Goal: Navigation & Orientation: Find specific page/section

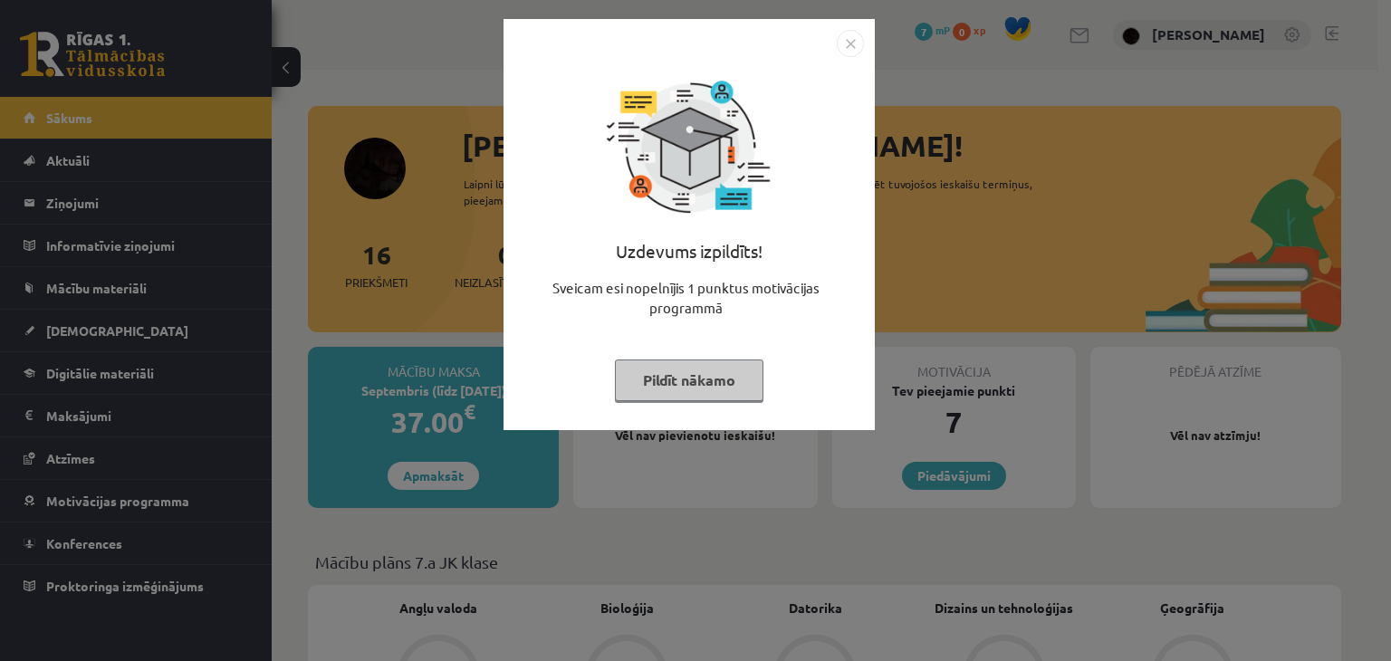
click at [696, 387] on button "Pildīt nākamo" at bounding box center [689, 380] width 148 height 42
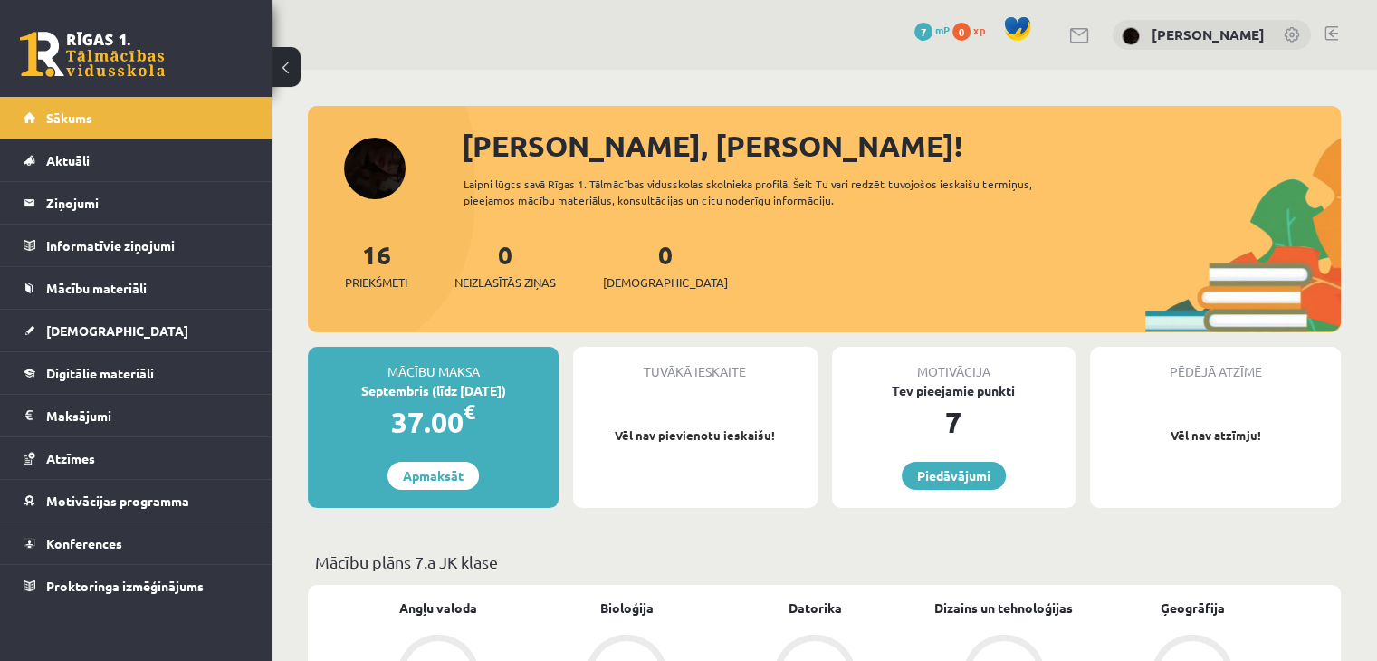
click at [694, 485] on div "Tuvākā ieskaite Vēl nav pievienotu ieskaišu!" at bounding box center [695, 427] width 244 height 161
click at [69, 410] on legend "Maksājumi 0" at bounding box center [147, 416] width 203 height 42
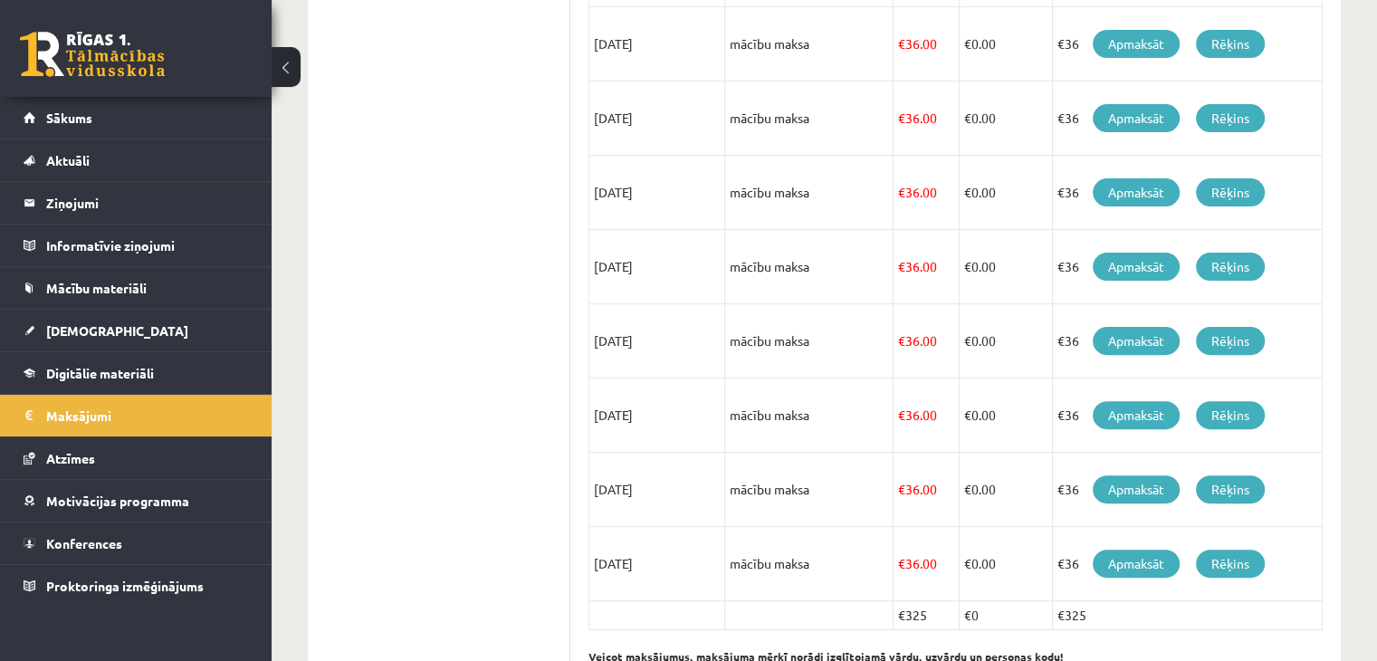
scroll to position [526, 0]
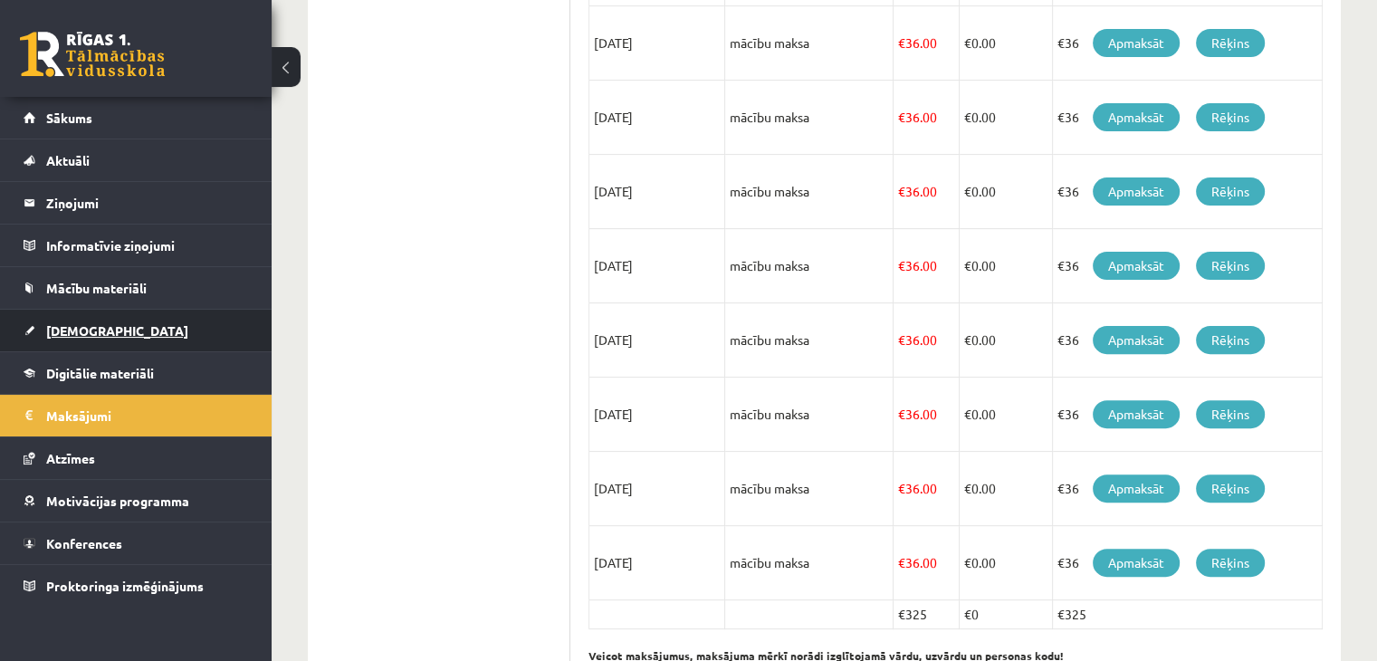
click at [81, 335] on span "[DEMOGRAPHIC_DATA]" at bounding box center [117, 330] width 142 height 16
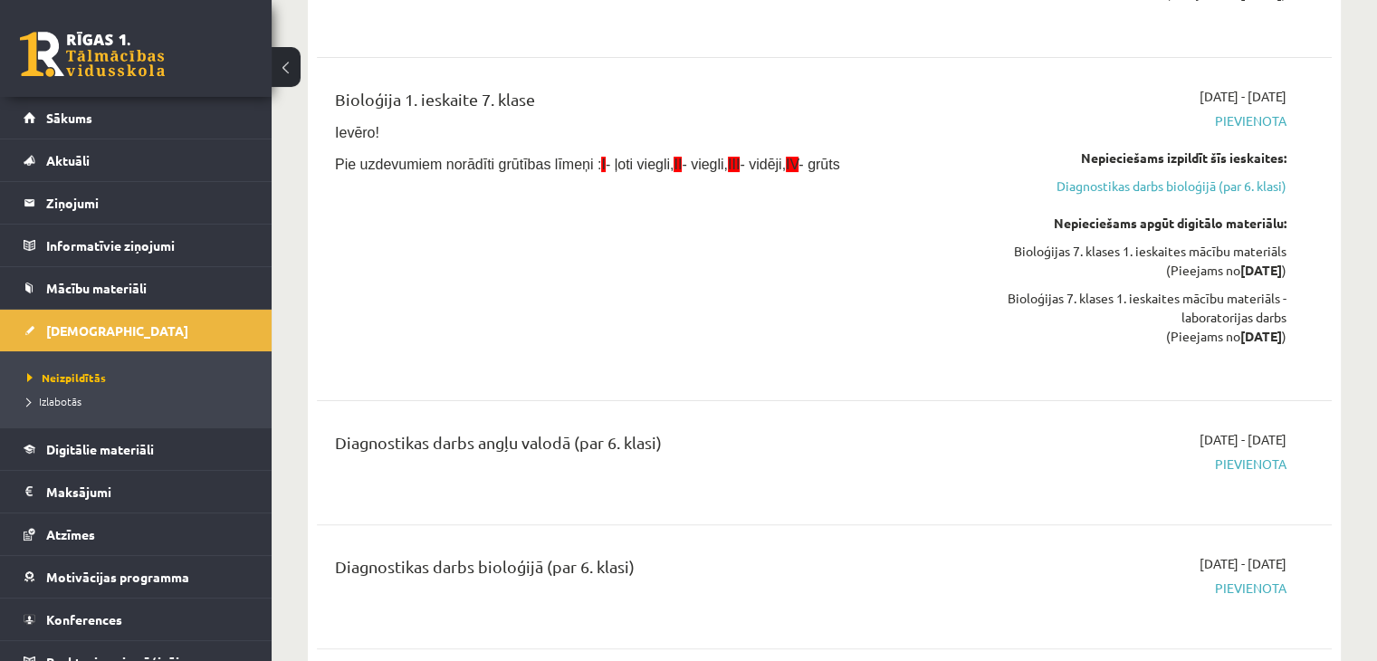
scroll to position [449, 0]
click at [551, 244] on div "Bioloģija 1. ieskaite 7. klase Ievēro! Pie uzdevumiem norādīti grūtības līmeņi …" at bounding box center [647, 229] width 653 height 284
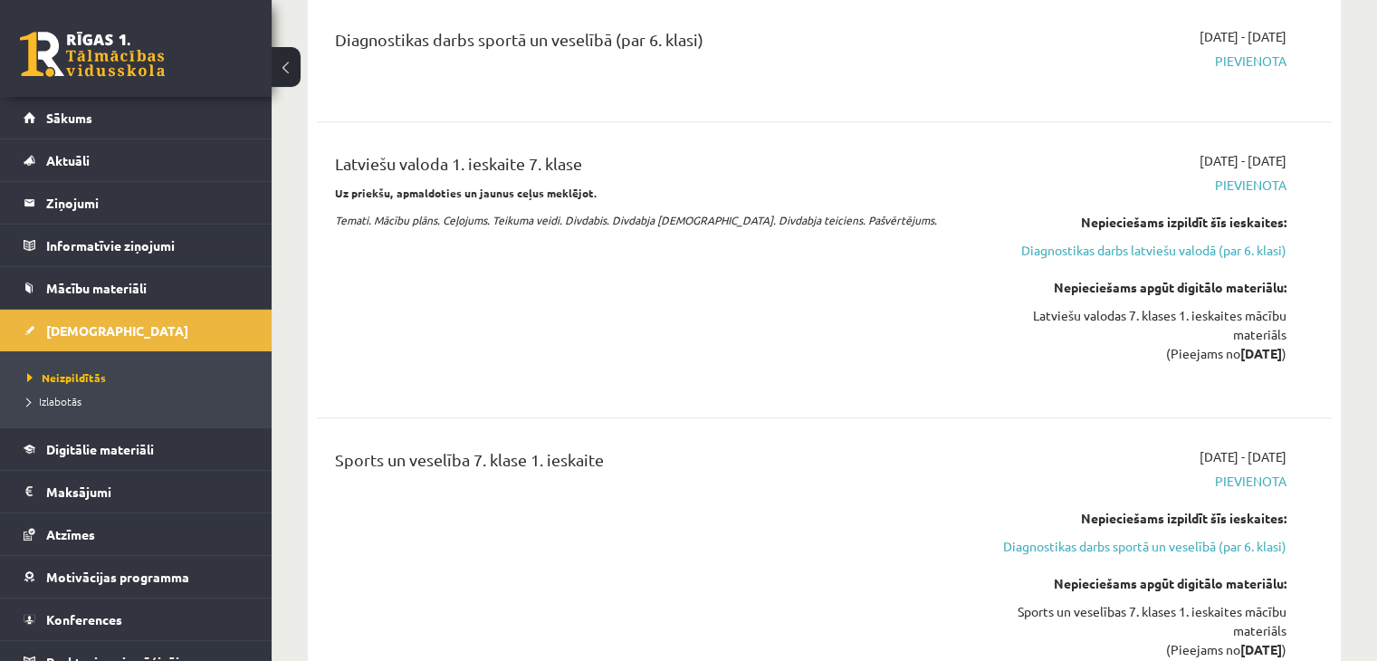
scroll to position [1152, 0]
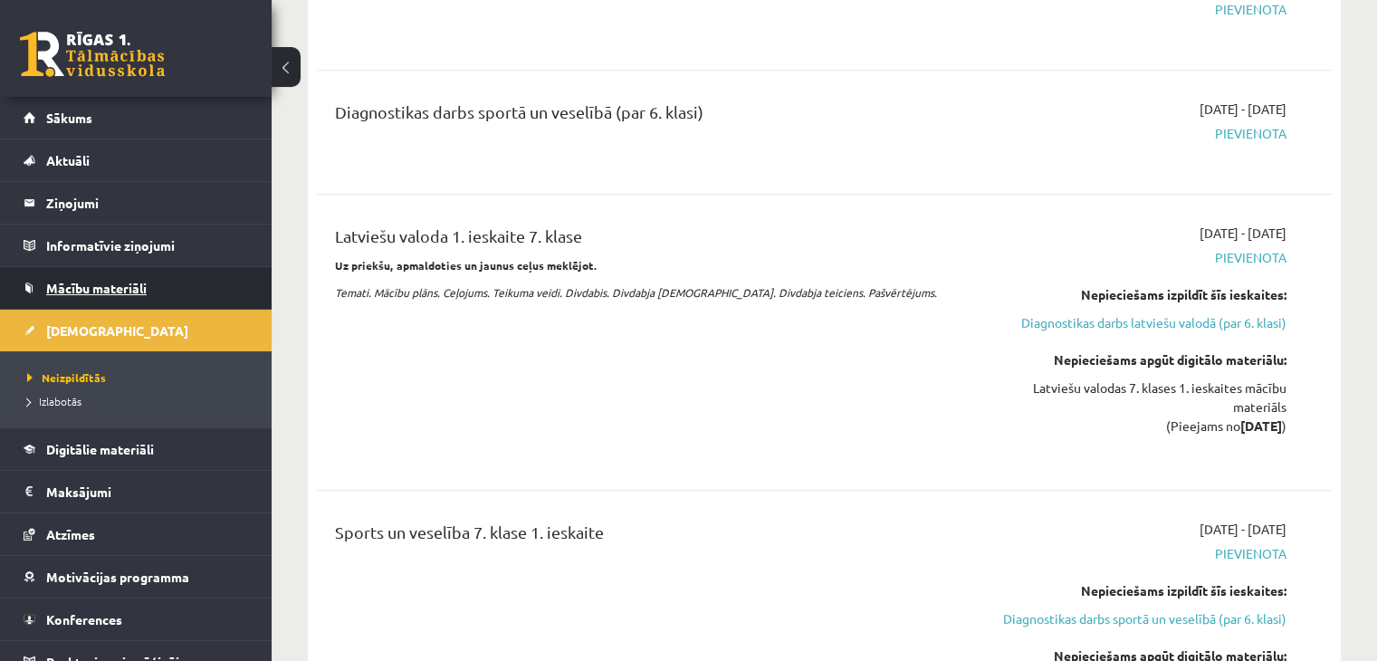
click at [62, 270] on link "Mācību materiāli" at bounding box center [136, 288] width 225 height 42
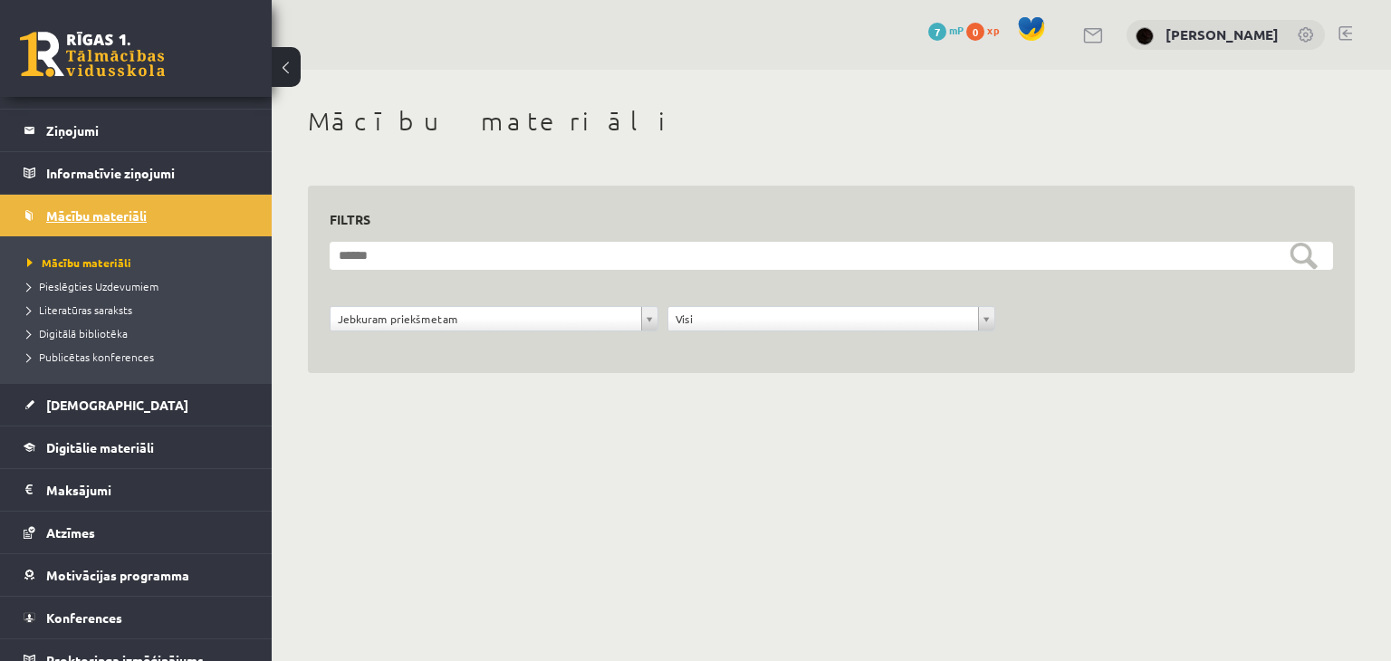
scroll to position [74, 0]
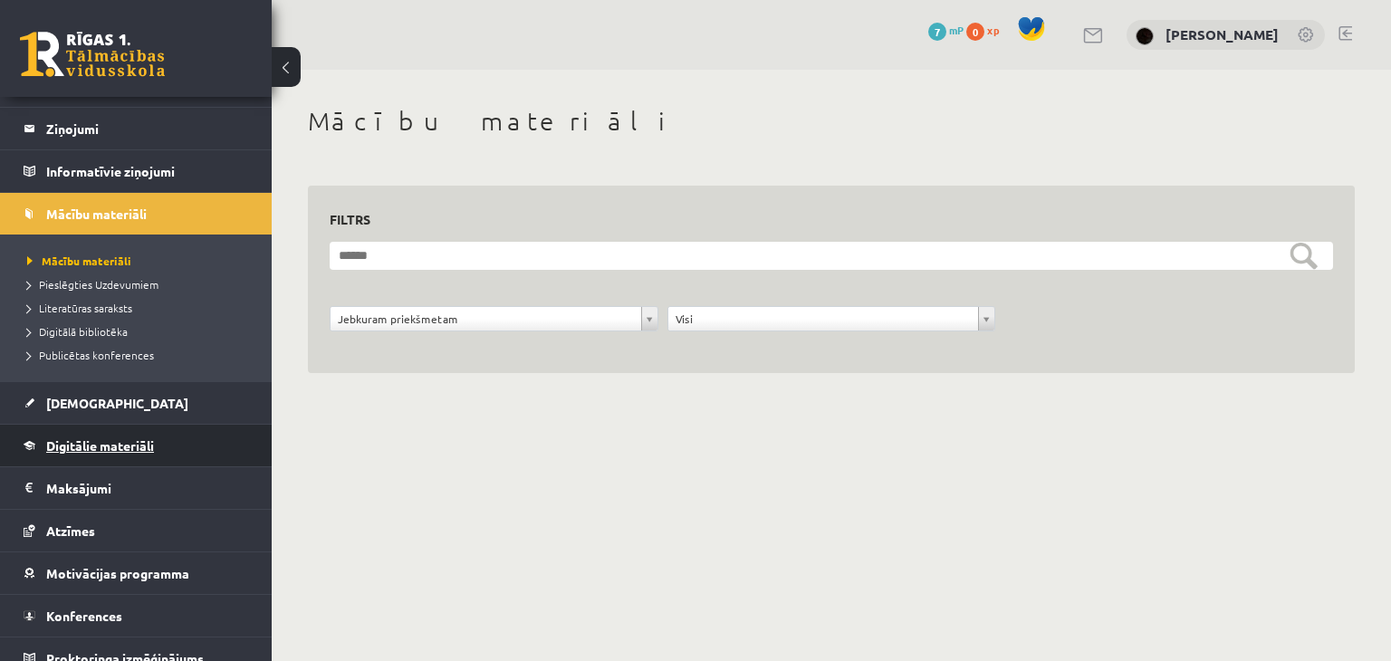
click at [53, 437] on span "Digitālie materiāli" at bounding box center [100, 445] width 108 height 16
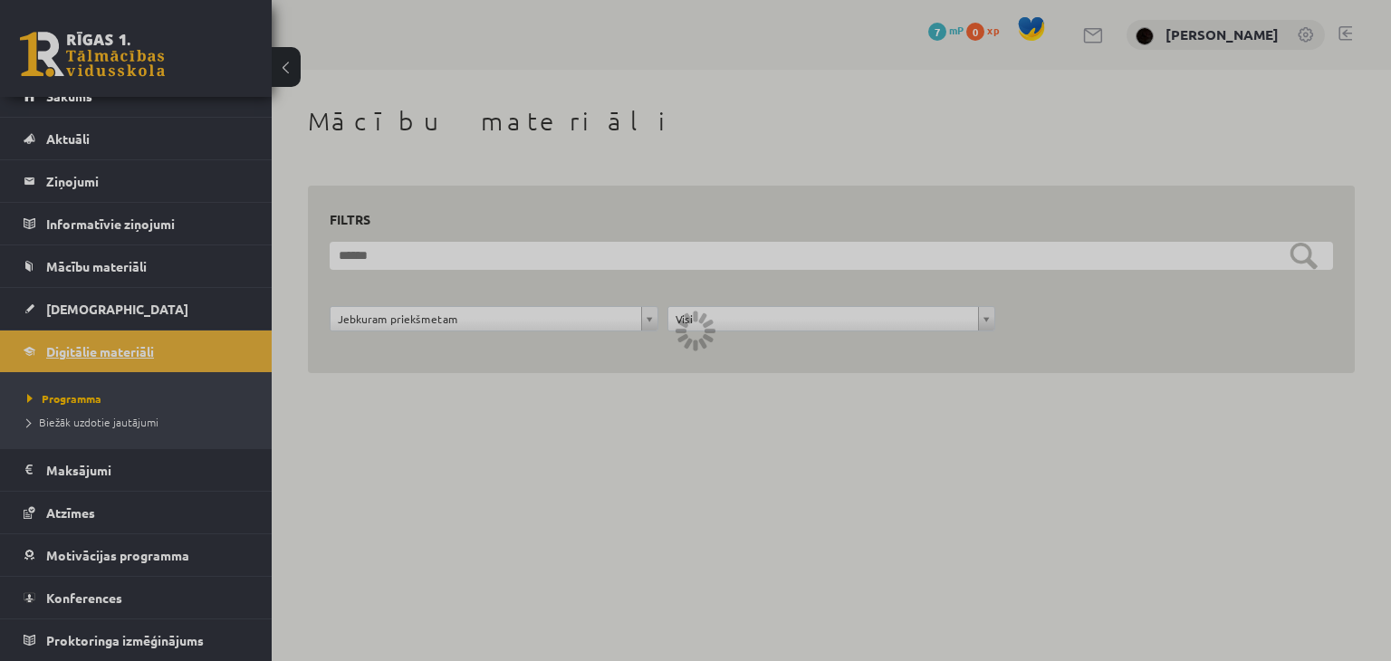
scroll to position [20, 0]
